Goal: Task Accomplishment & Management: Manage account settings

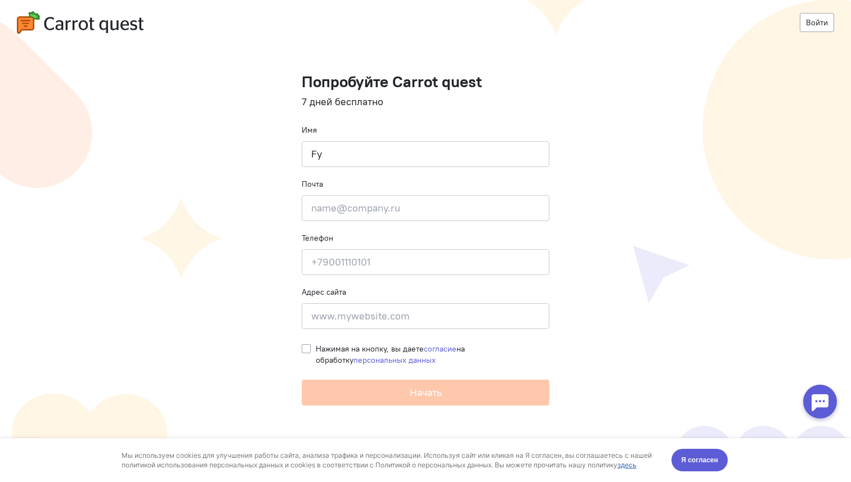
type input "F"
type input "Анна"
type input "т"
type input "nyushar@mail.ru"
type input "79062655641"
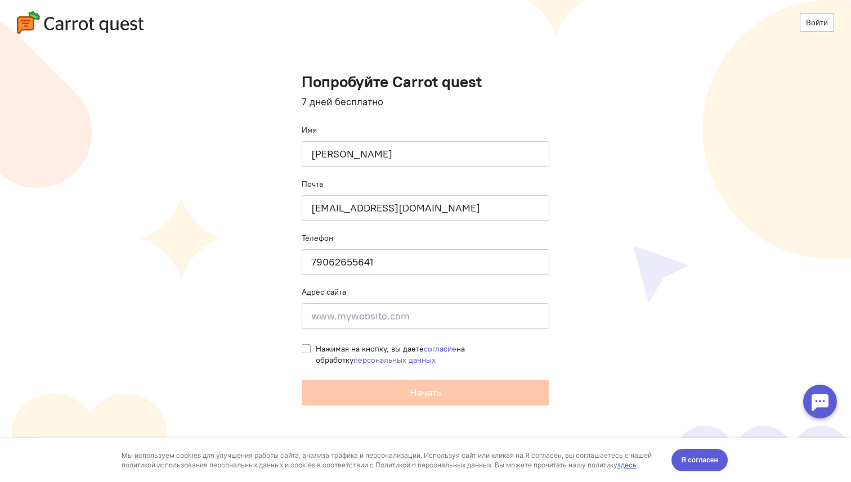
click at [376, 350] on span "Нажимая на кнопку, вы даете согласие на обработку персональных данных" at bounding box center [390, 354] width 149 height 21
click at [311, 350] on input "Нажимая на кнопку, вы даете согласие на обработку персональных данных" at bounding box center [306, 348] width 9 height 10
checkbox input "true"
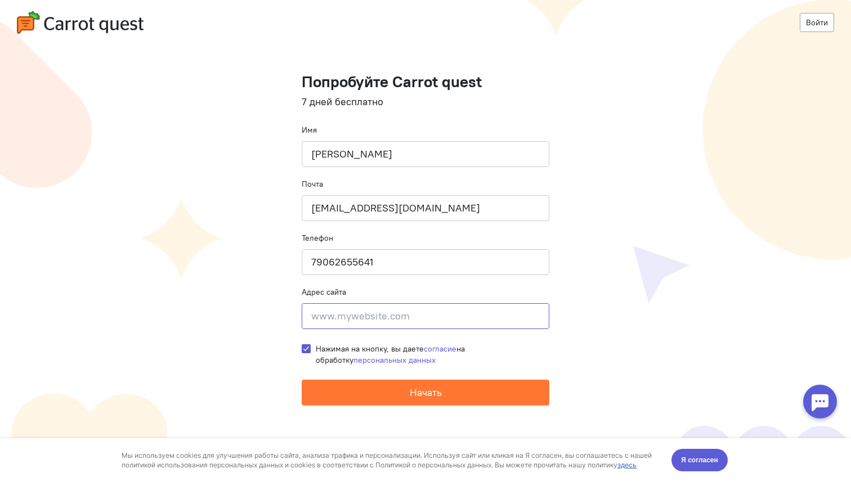
click at [389, 307] on input at bounding box center [426, 316] width 248 height 26
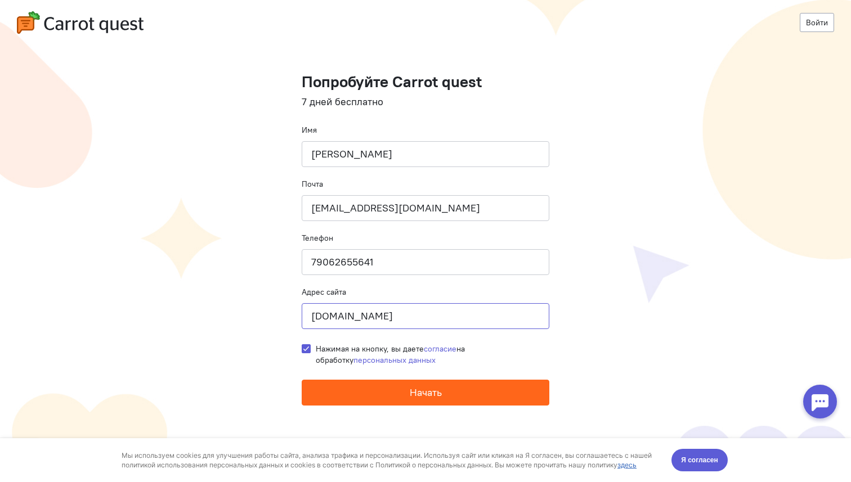
type input "[DOMAIN_NAME]"
click at [409, 405] on button "Начать" at bounding box center [426, 393] width 248 height 26
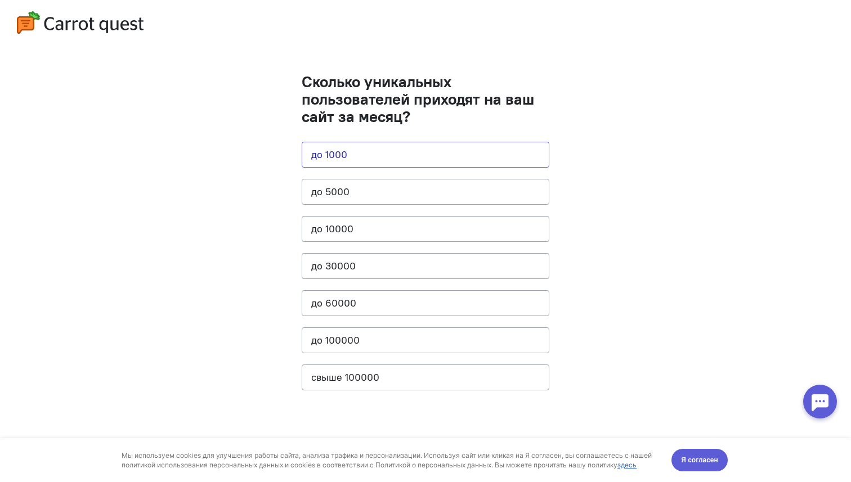
click at [344, 155] on button "до 1000" at bounding box center [426, 155] width 248 height 26
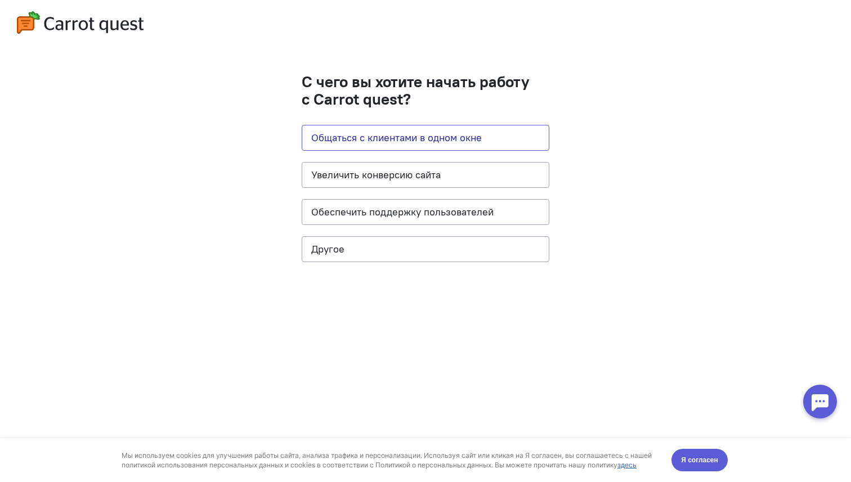
click at [376, 133] on button "Общаться с клиентами в одном окне" at bounding box center [426, 138] width 248 height 26
click at [706, 457] on span "Я согласен" at bounding box center [699, 460] width 37 height 11
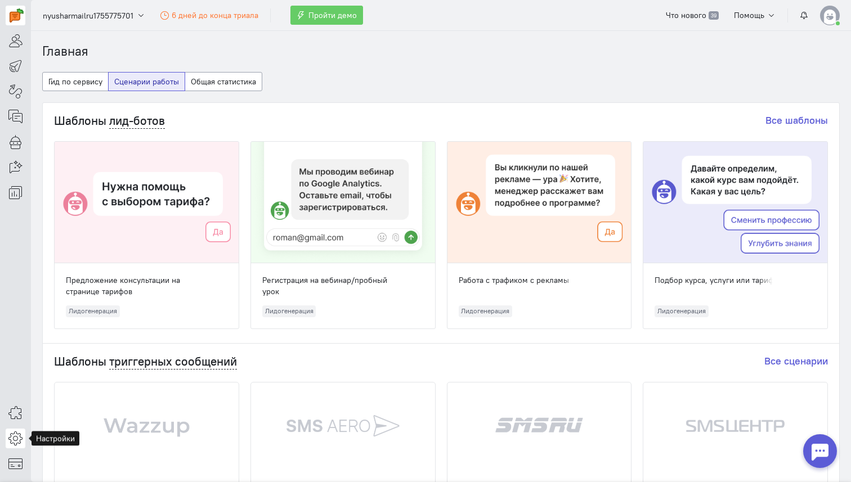
click at [16, 438] on icon at bounding box center [15, 439] width 14 height 14
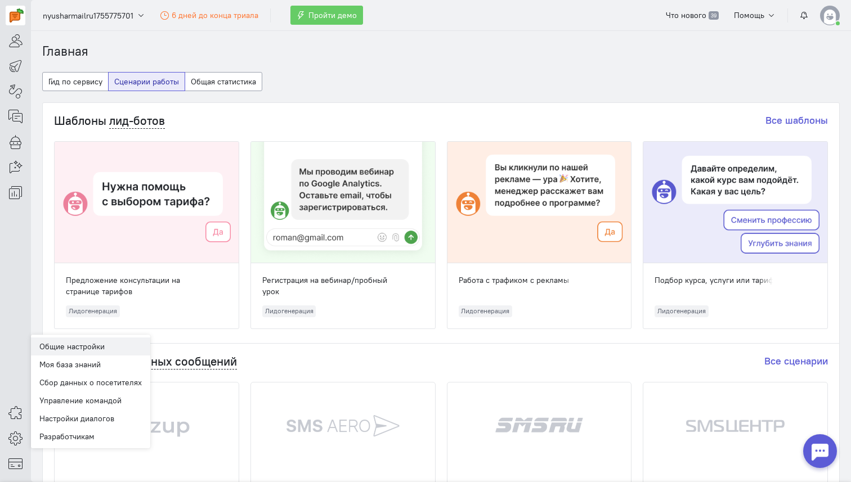
click at [113, 346] on link "Общие настройки" at bounding box center [90, 347] width 119 height 18
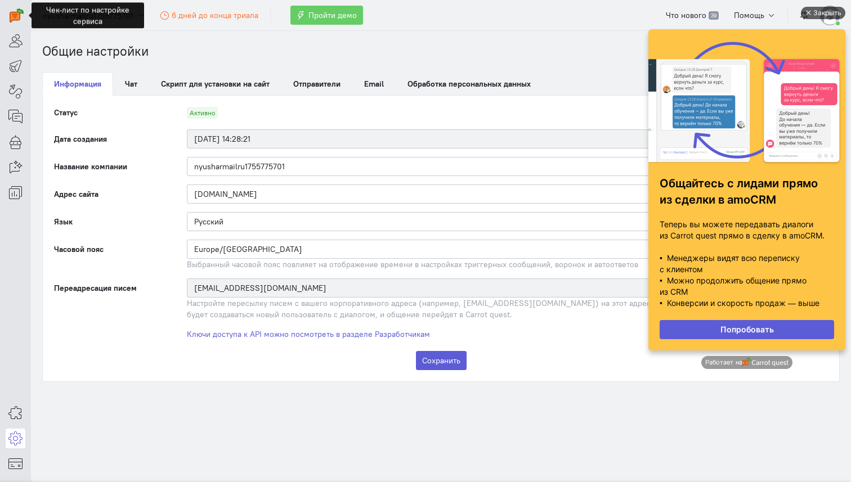
click at [818, 13] on div "Закрыть" at bounding box center [827, 13] width 28 height 12
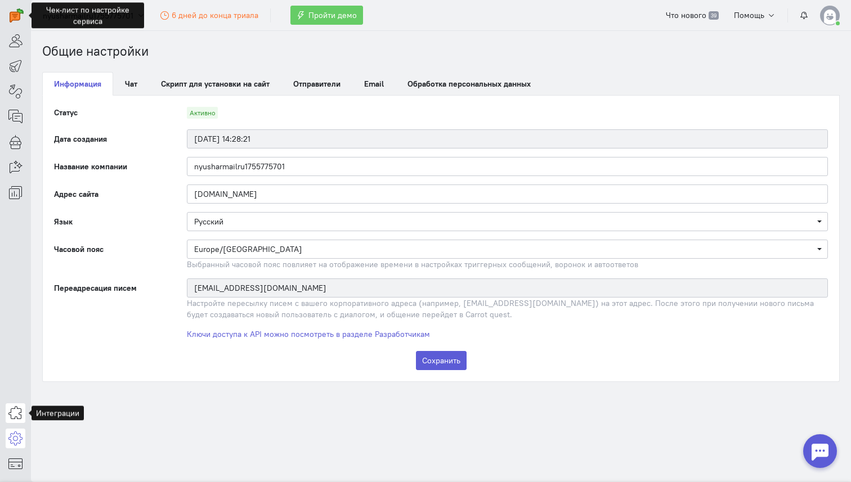
click at [14, 416] on icon at bounding box center [15, 413] width 14 height 14
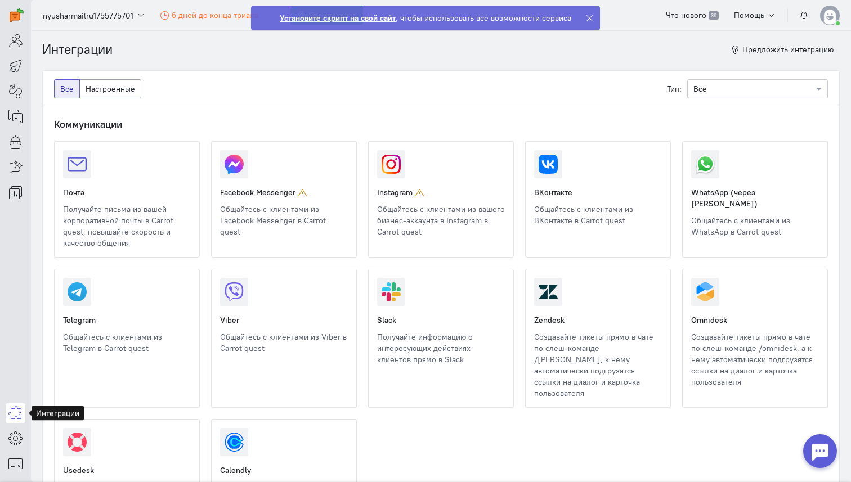
scroll to position [1, 0]
